Goal: Transaction & Acquisition: Purchase product/service

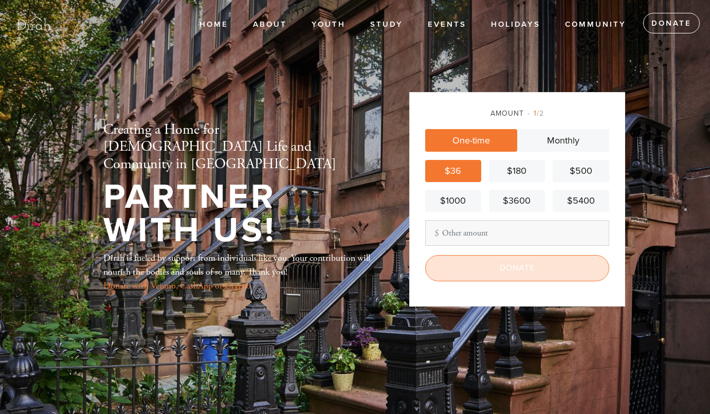
click at [486, 268] on input "Donate" at bounding box center [517, 268] width 184 height 26
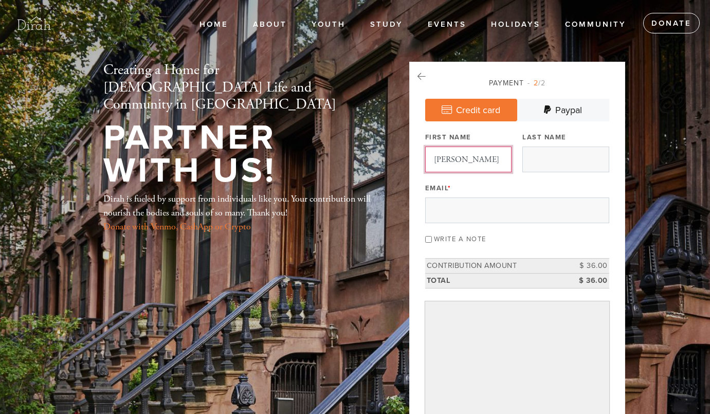
type input "[PERSON_NAME]"
type input "Citron"
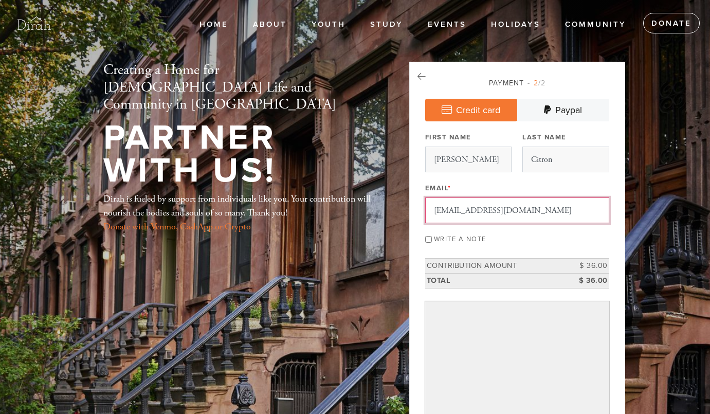
type input "[EMAIL_ADDRESS][DOMAIN_NAME]"
click at [428, 241] on input "Write a note" at bounding box center [428, 239] width 7 height 7
checkbox input "true"
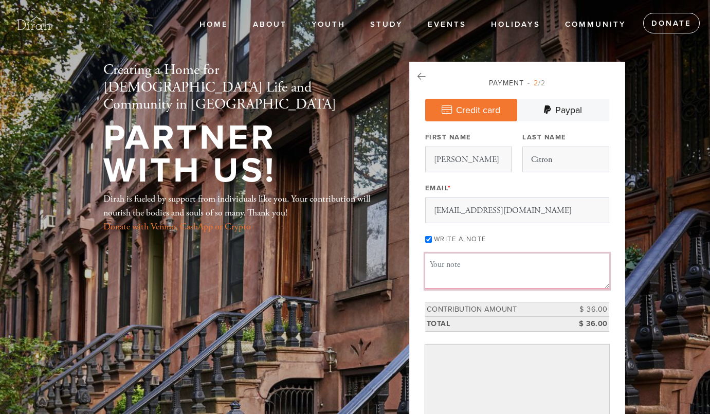
click at [438, 269] on textarea "Message or dedication" at bounding box center [517, 270] width 184 height 35
type textarea "T"
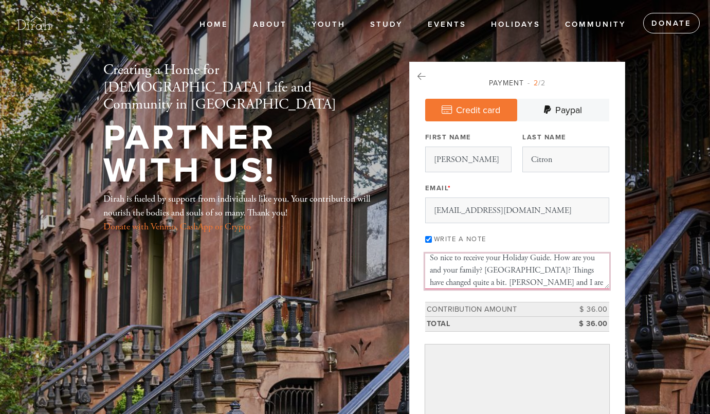
drag, startPoint x: 520, startPoint y: 269, endPoint x: 578, endPoint y: 283, distance: 59.7
click at [578, 283] on textarea "So nice to receive your Holiday Guide. How are you and your family? [GEOGRAPHIC…" at bounding box center [517, 270] width 184 height 35
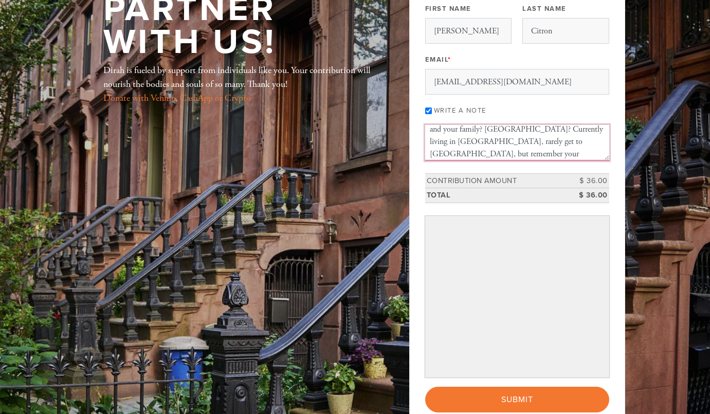
scroll to position [129, 0]
type textarea "So nice to receive your Holiday Guide. How are you and your family? [GEOGRAPHIC…"
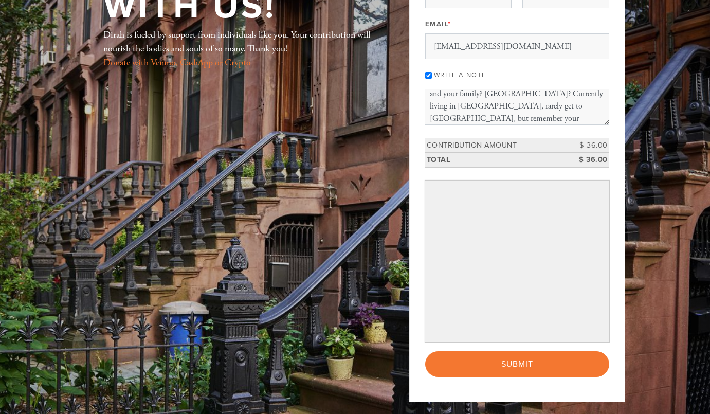
scroll to position [156, 0]
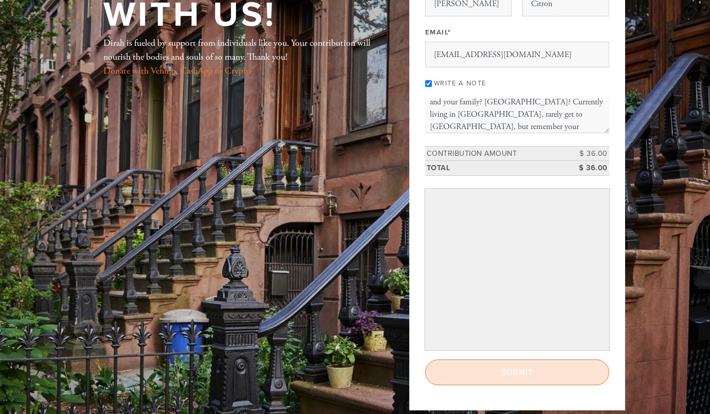
click at [552, 368] on input "Submit" at bounding box center [517, 372] width 184 height 26
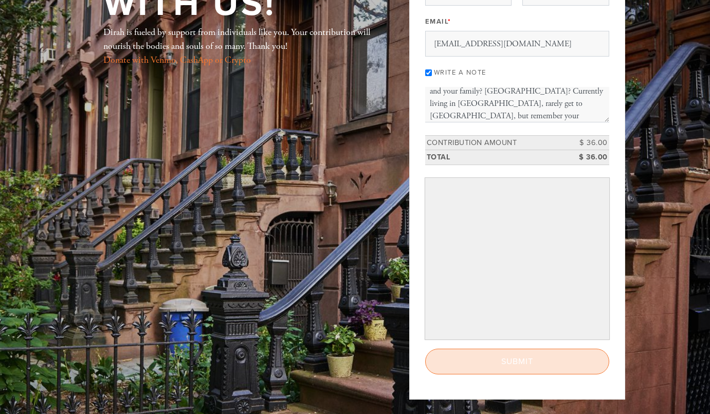
scroll to position [164, 0]
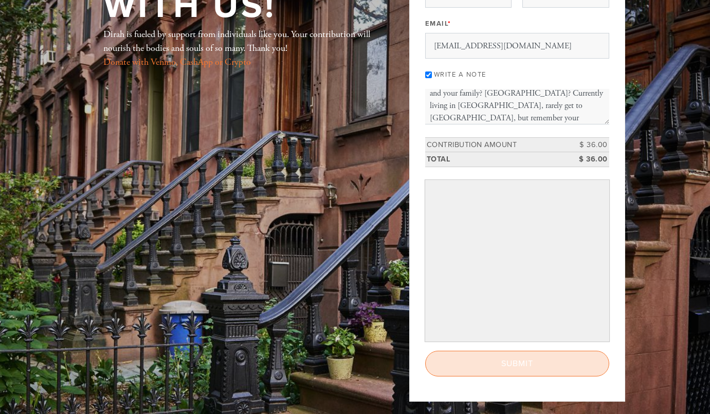
click at [526, 359] on input "Submit" at bounding box center [517, 364] width 184 height 26
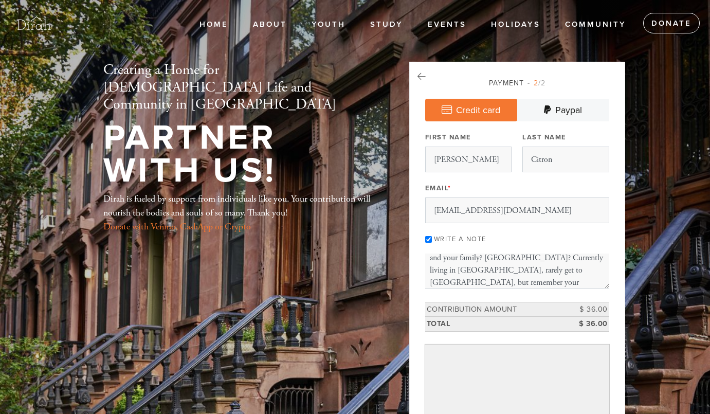
scroll to position [0, 0]
click at [507, 109] on link "Credit card" at bounding box center [471, 110] width 92 height 23
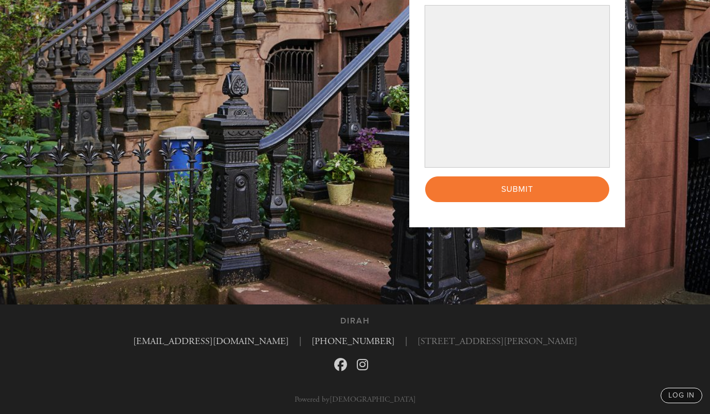
scroll to position [338, 0]
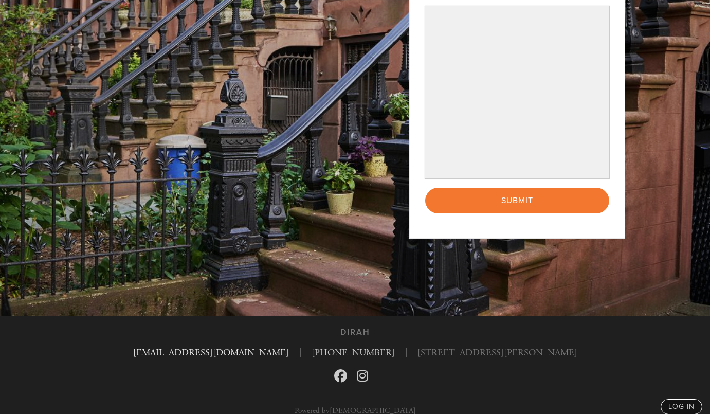
click at [262, 346] on link "[EMAIL_ADDRESS][DOMAIN_NAME]" at bounding box center [211, 352] width 156 height 12
